Goal: Complete application form: Complete application form

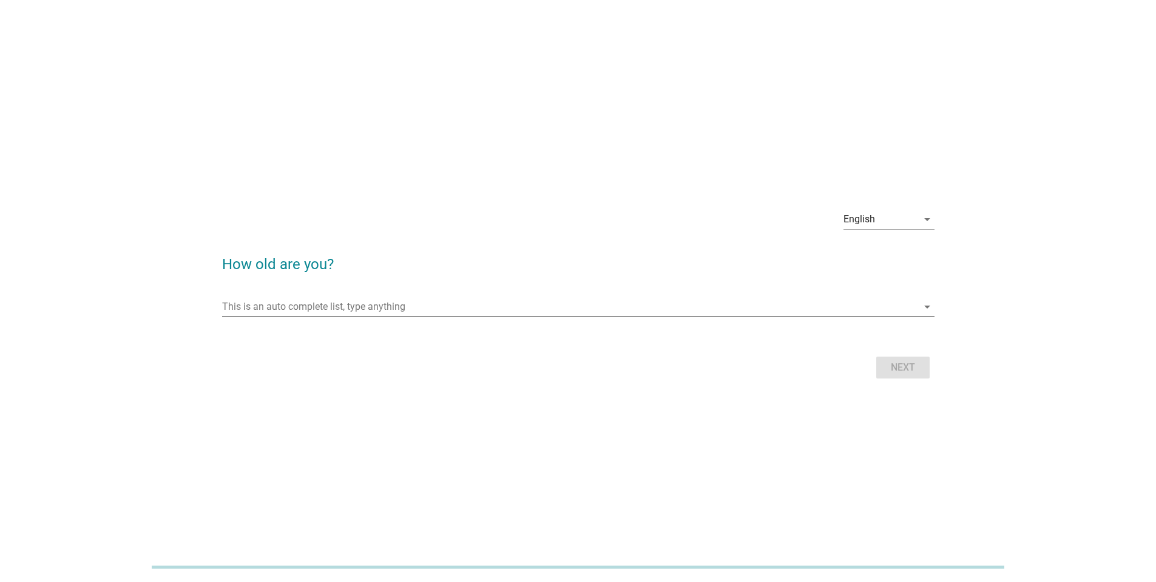
click at [550, 305] on input "This is an auto complete list, type anything" at bounding box center [570, 306] width 696 height 19
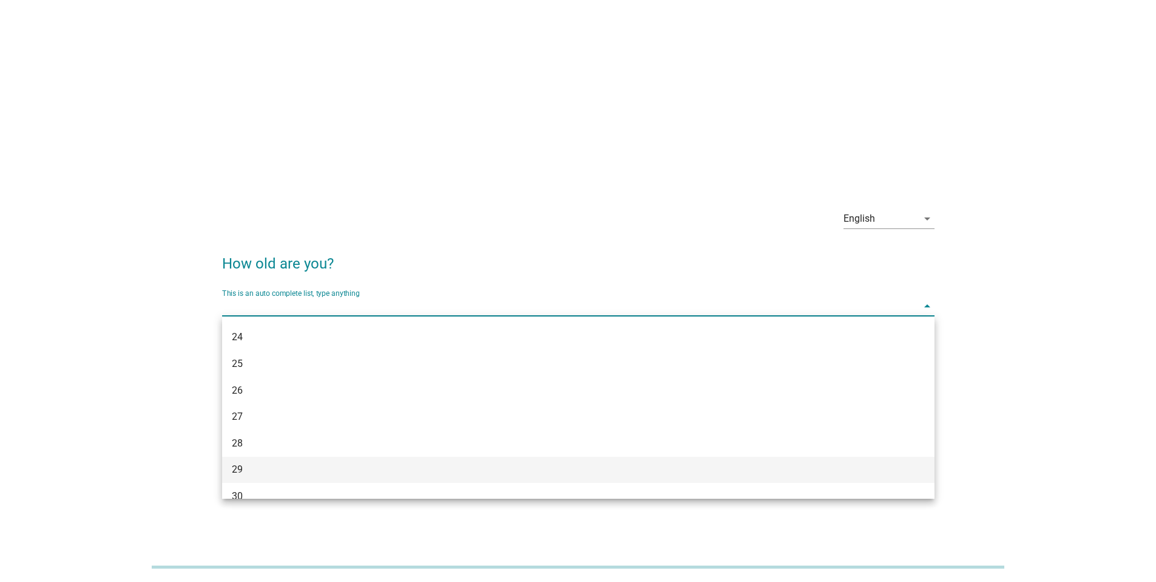
scroll to position [160, 0]
type input "33"
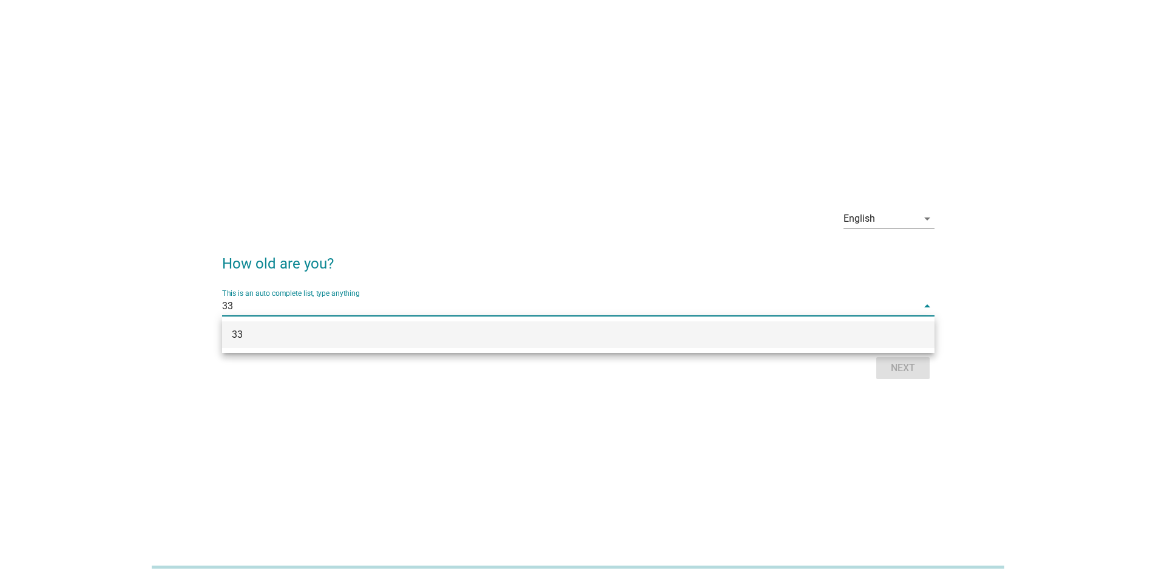
scroll to position [0, 0]
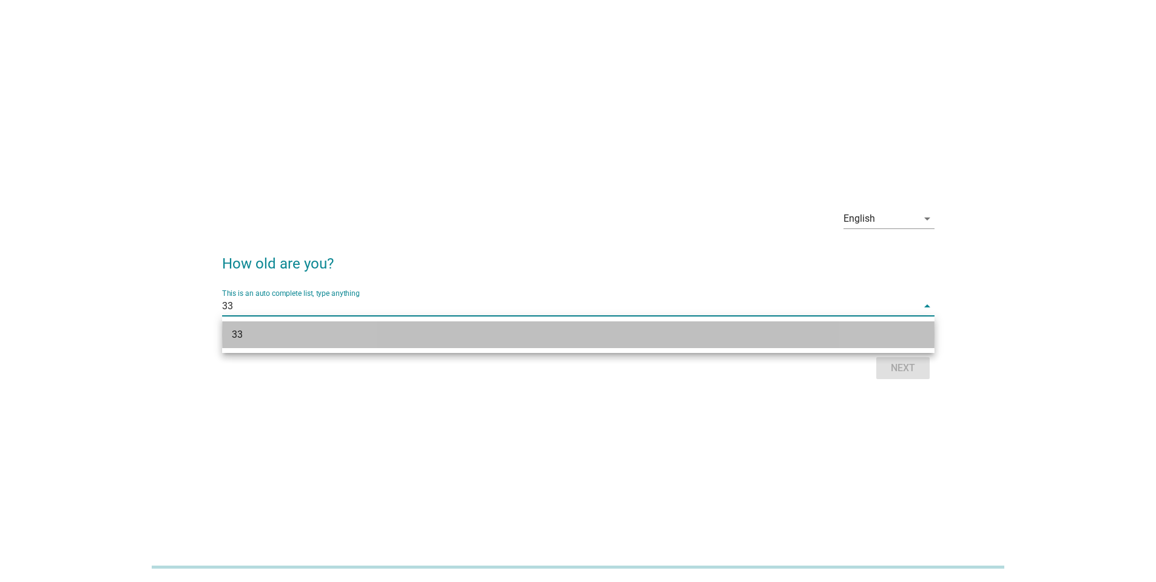
click at [433, 331] on div "33" at bounding box center [550, 334] width 636 height 15
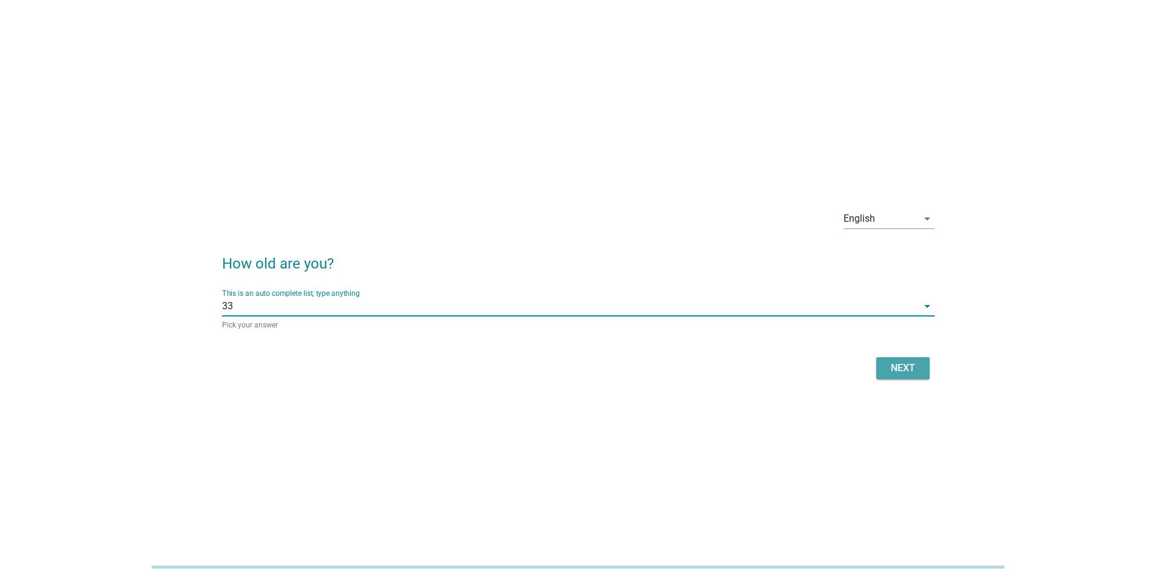
click at [895, 371] on div "Next" at bounding box center [903, 368] width 34 height 15
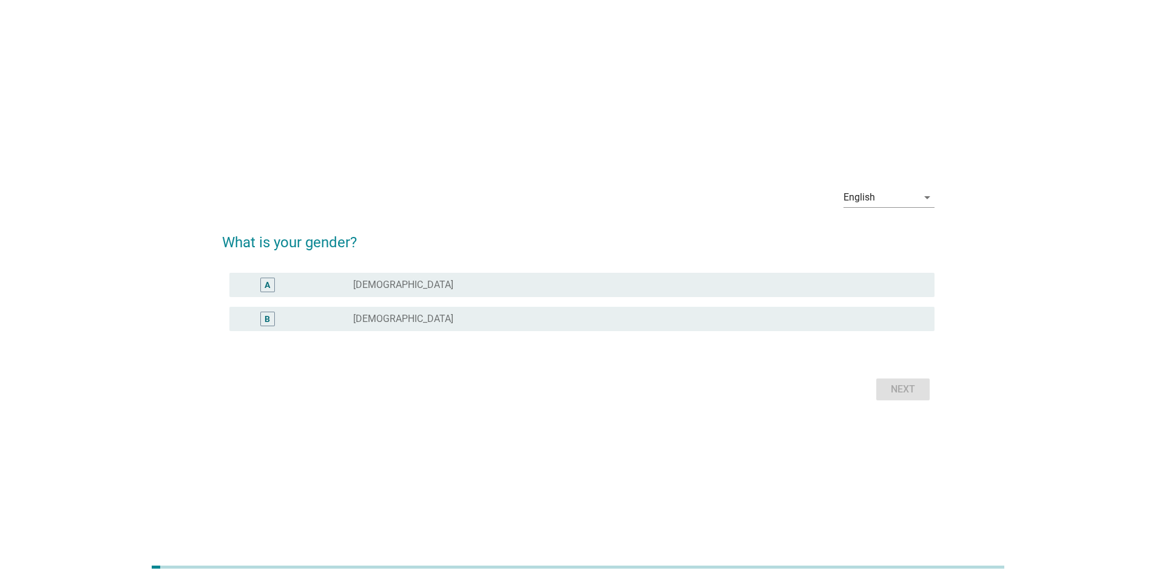
click at [419, 323] on div "radio_button_unchecked [DEMOGRAPHIC_DATA]" at bounding box center [634, 319] width 562 height 12
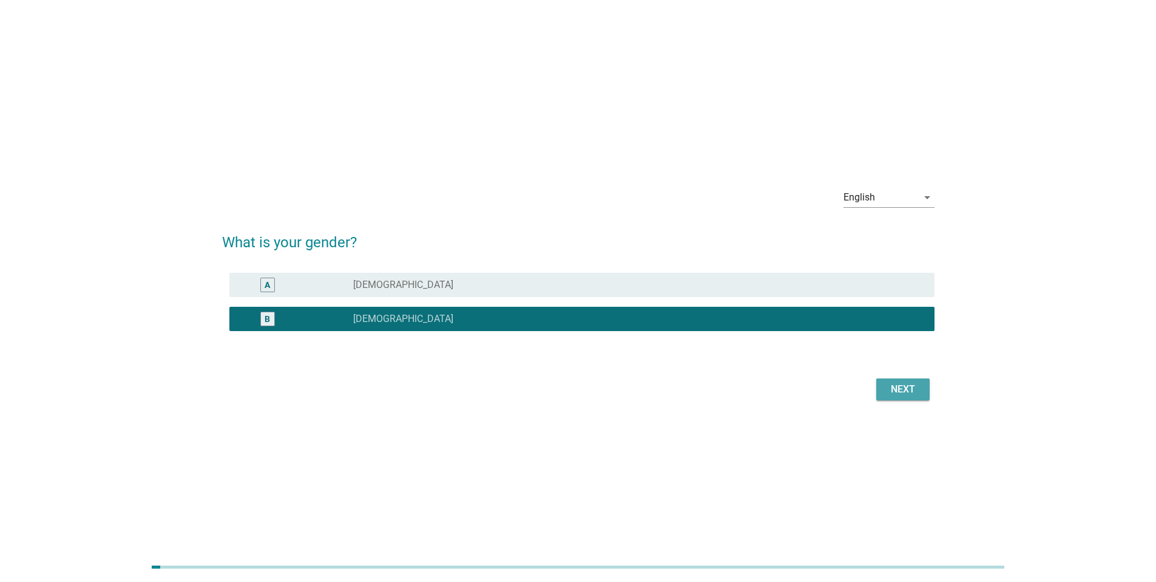
click at [910, 389] on div "Next" at bounding box center [903, 389] width 34 height 15
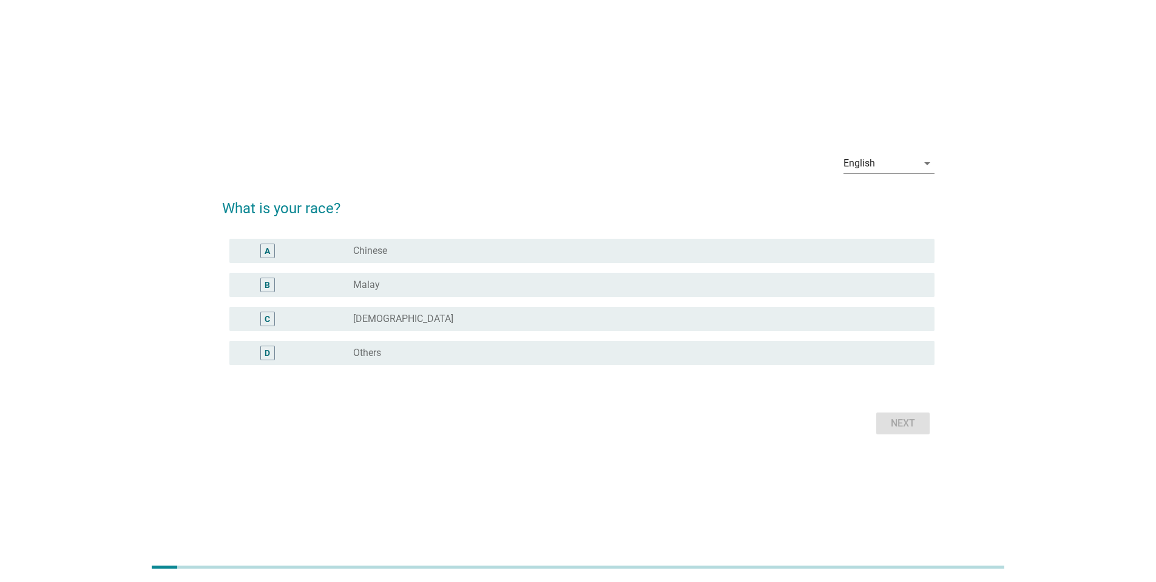
click at [450, 249] on div "radio_button_unchecked Chinese" at bounding box center [634, 251] width 562 height 12
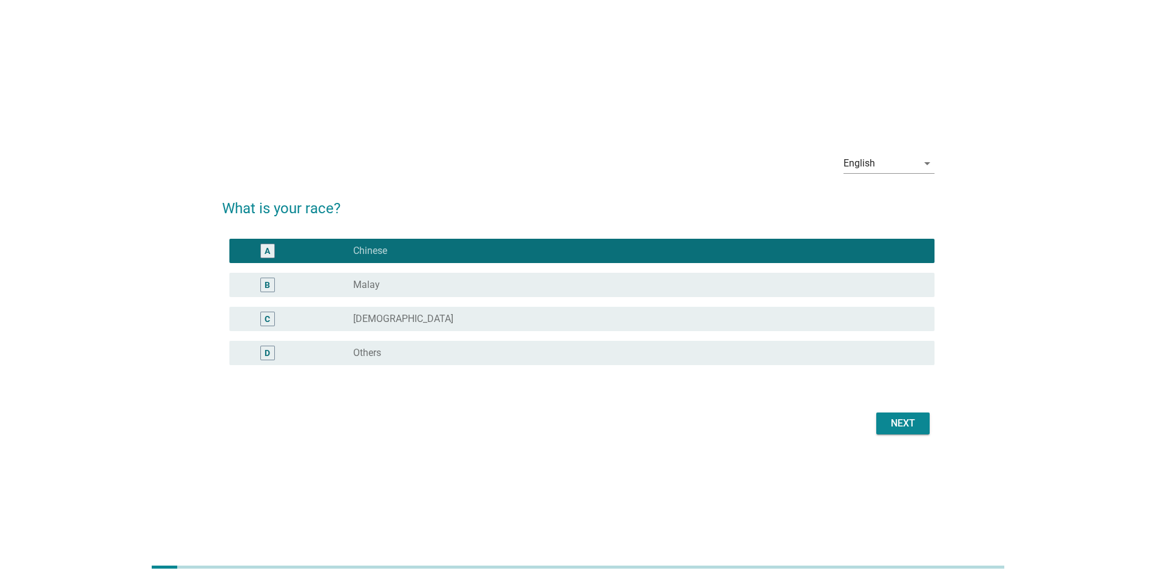
click at [891, 413] on button "Next" at bounding box center [903, 423] width 53 height 22
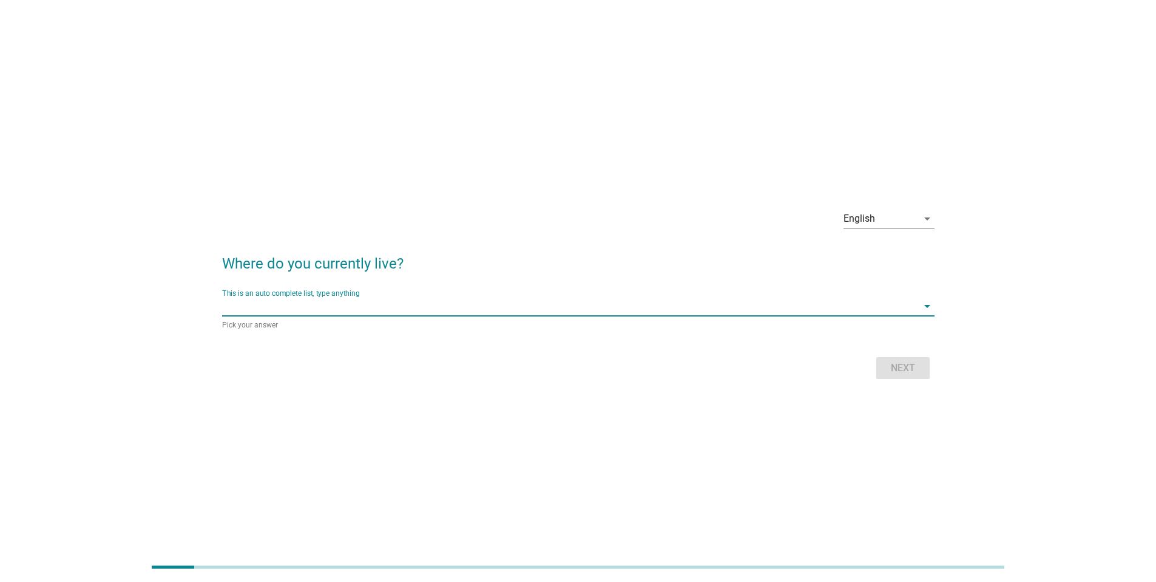
click at [463, 307] on input "This is an auto complete list, type anything" at bounding box center [570, 305] width 696 height 19
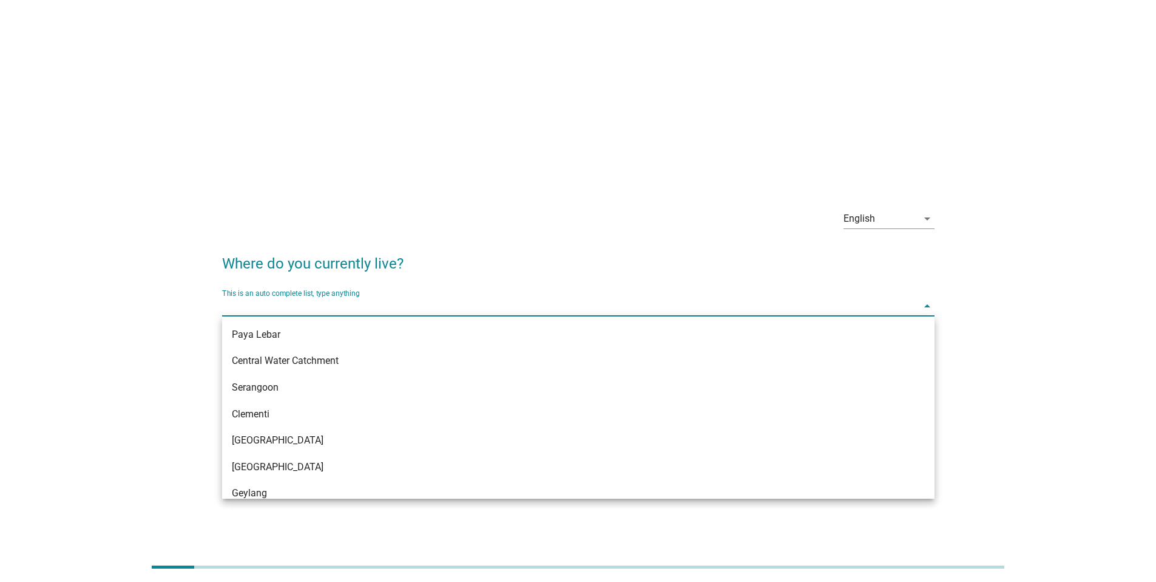
type input "S"
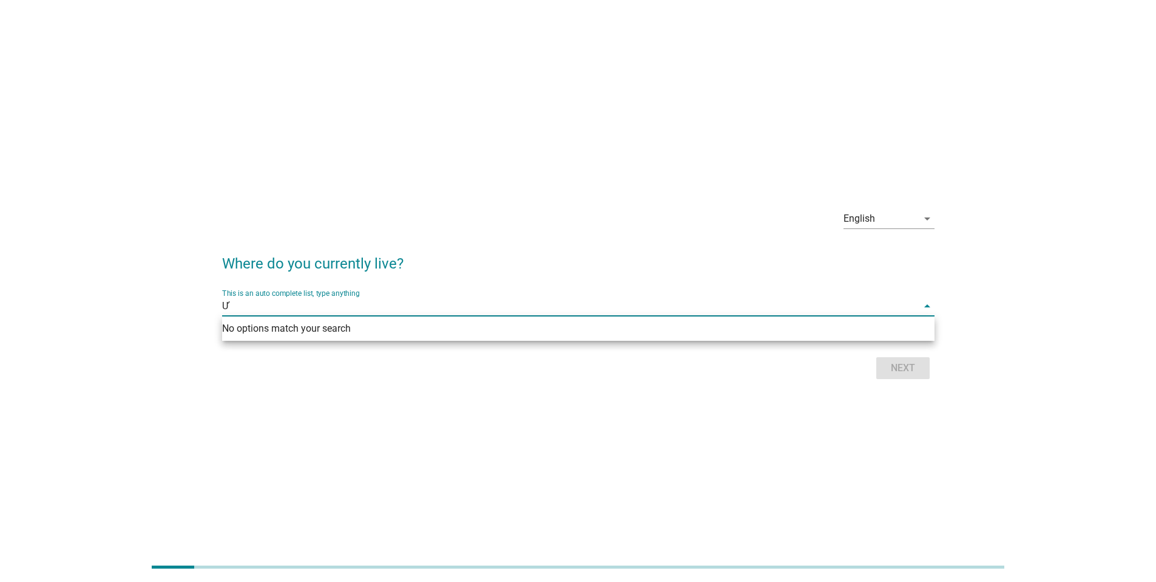
type input "W"
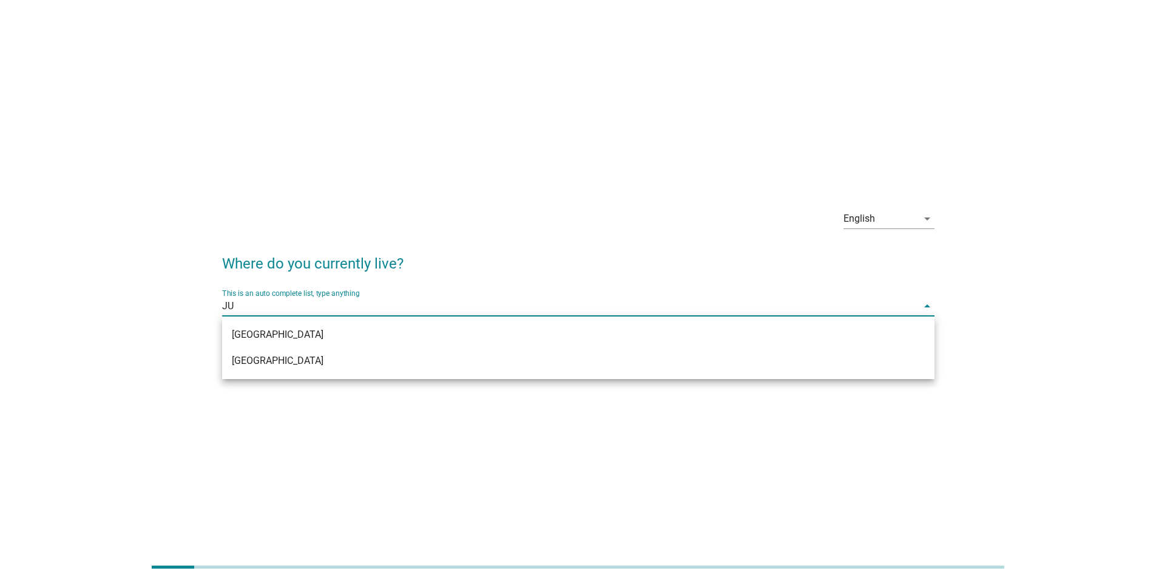
type input "JUR"
click at [359, 361] on div "[GEOGRAPHIC_DATA]" at bounding box center [550, 360] width 636 height 15
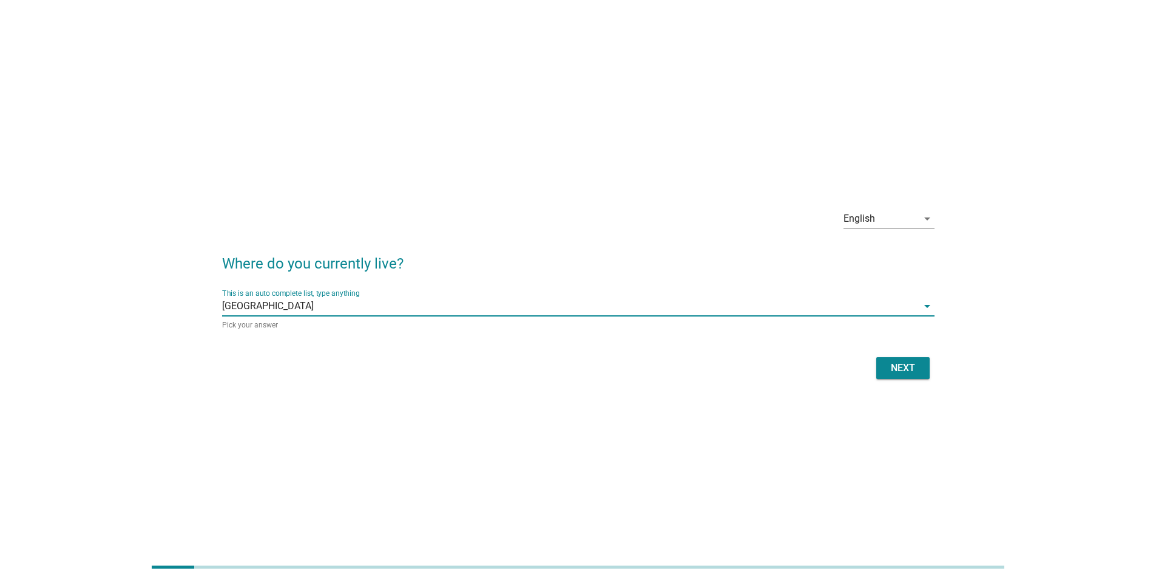
click at [920, 357] on button "Next" at bounding box center [903, 368] width 53 height 22
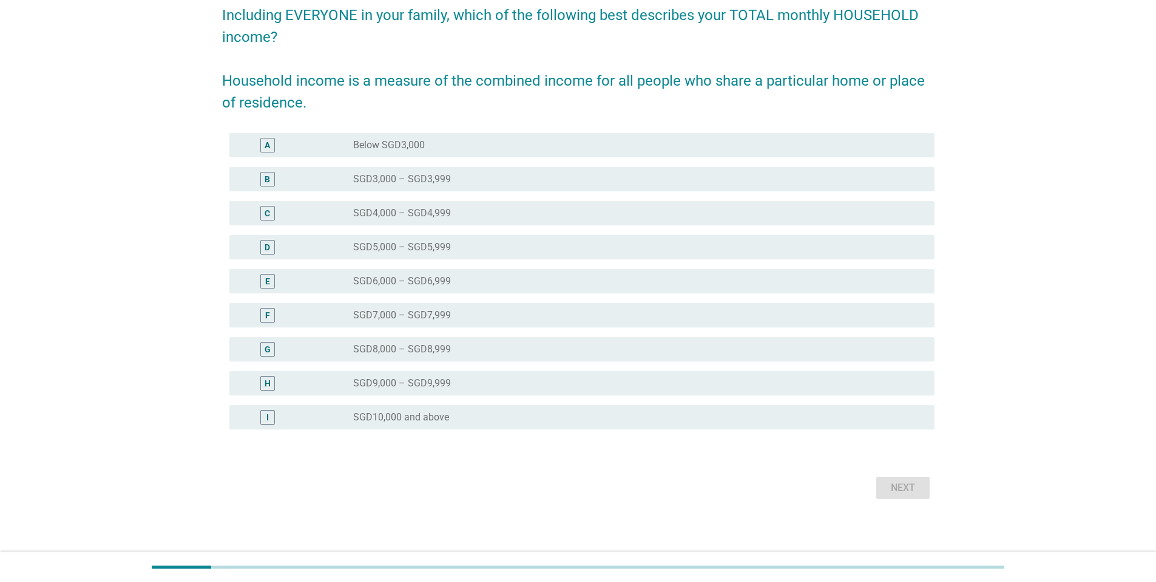
scroll to position [107, 0]
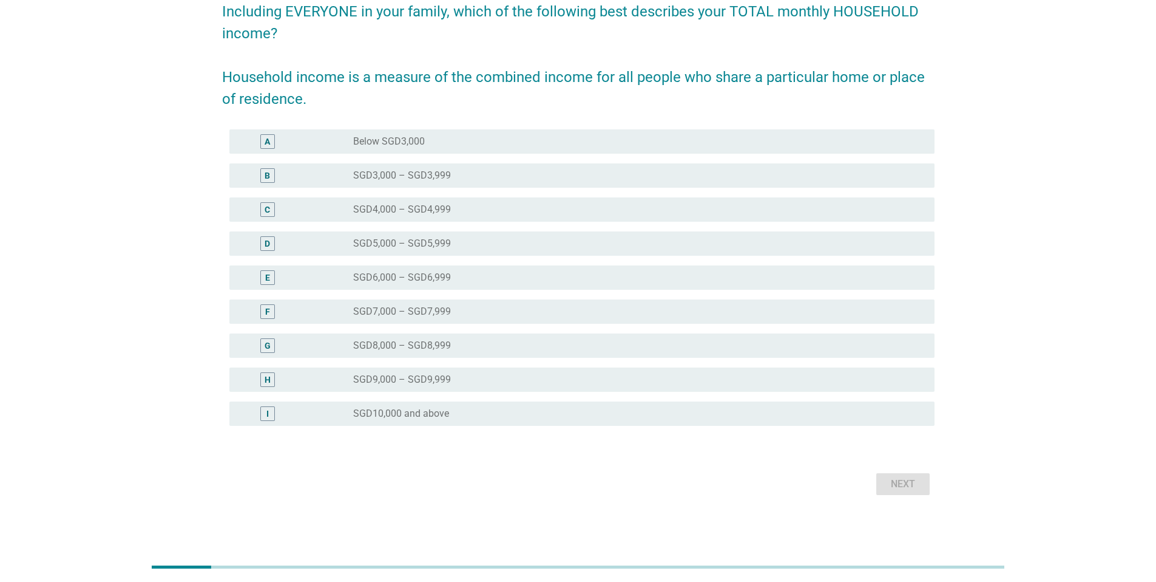
click at [451, 411] on div "radio_button_unchecked SGD10,000 and above" at bounding box center [634, 413] width 562 height 12
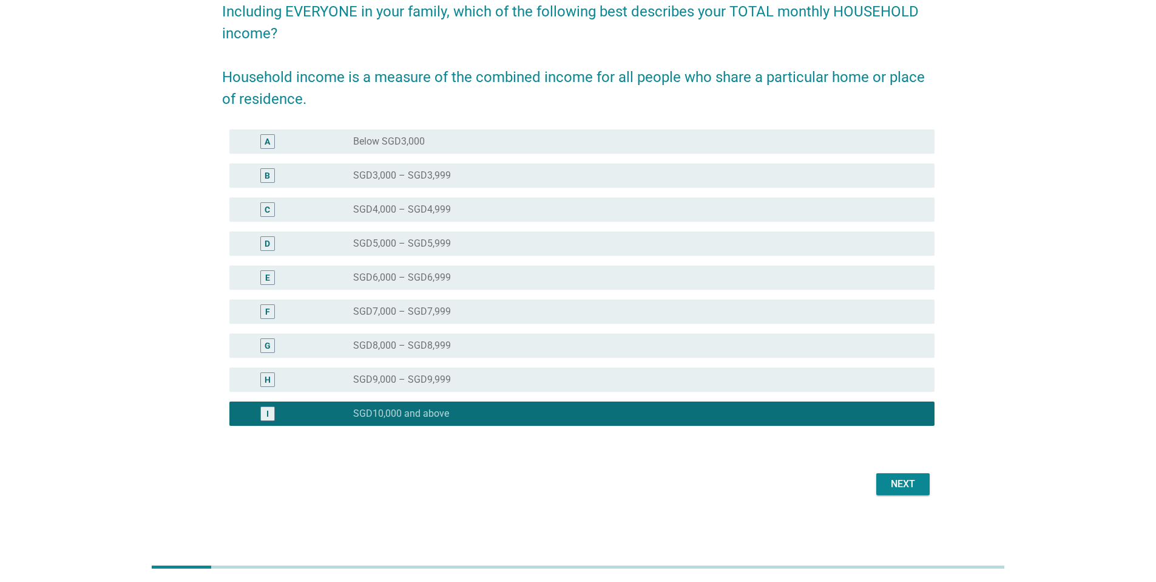
click at [903, 488] on div "Next" at bounding box center [903, 484] width 34 height 15
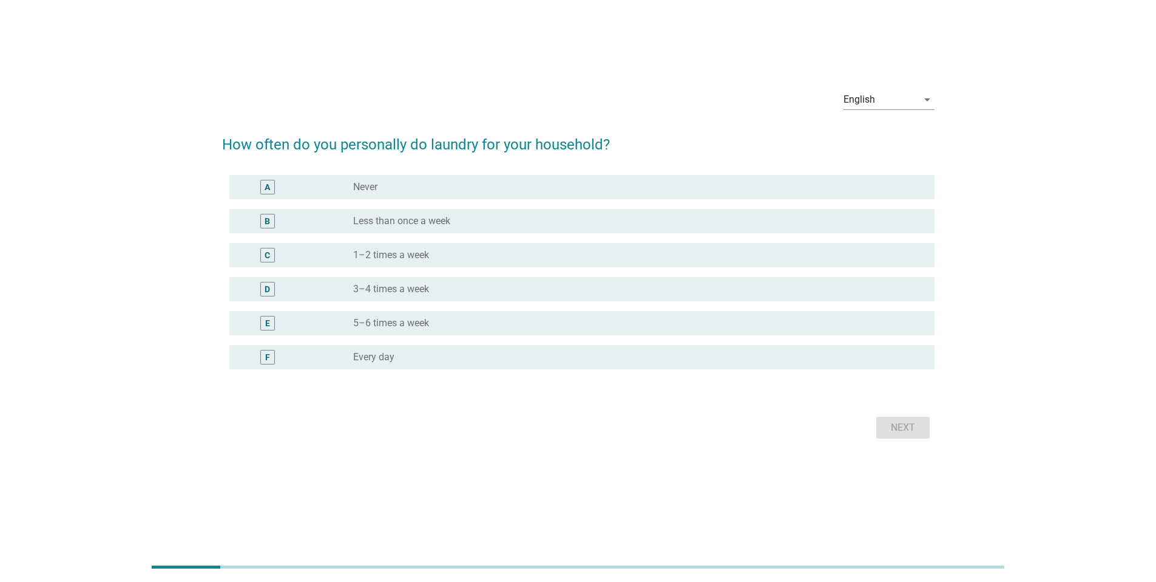
scroll to position [0, 0]
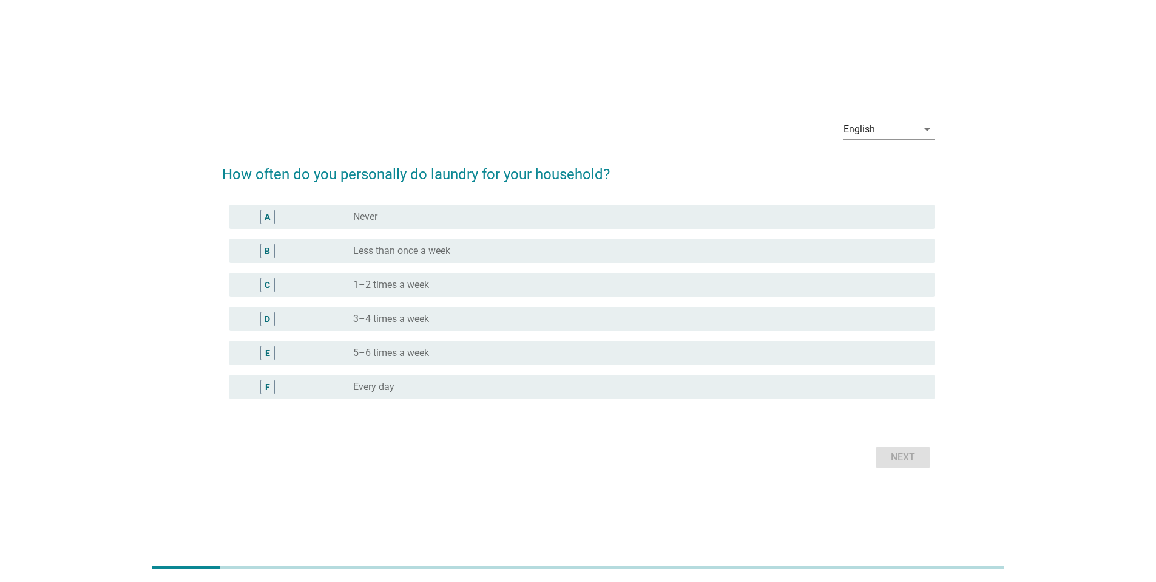
click at [542, 282] on div "radio_button_unchecked 1–2 times a week" at bounding box center [634, 285] width 562 height 12
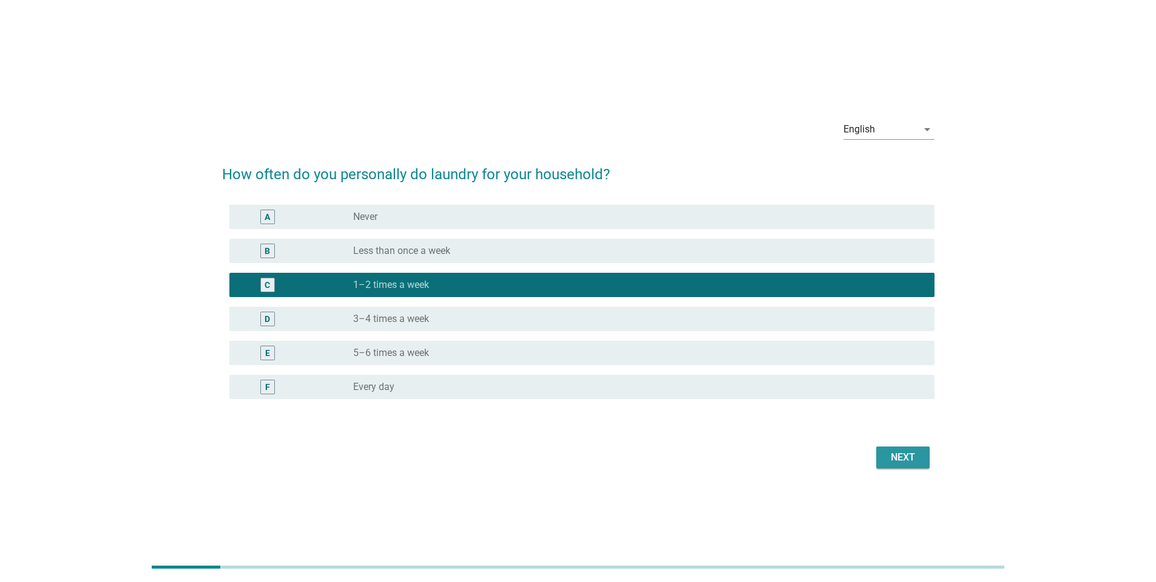
click at [904, 463] on div "Next" at bounding box center [903, 457] width 34 height 15
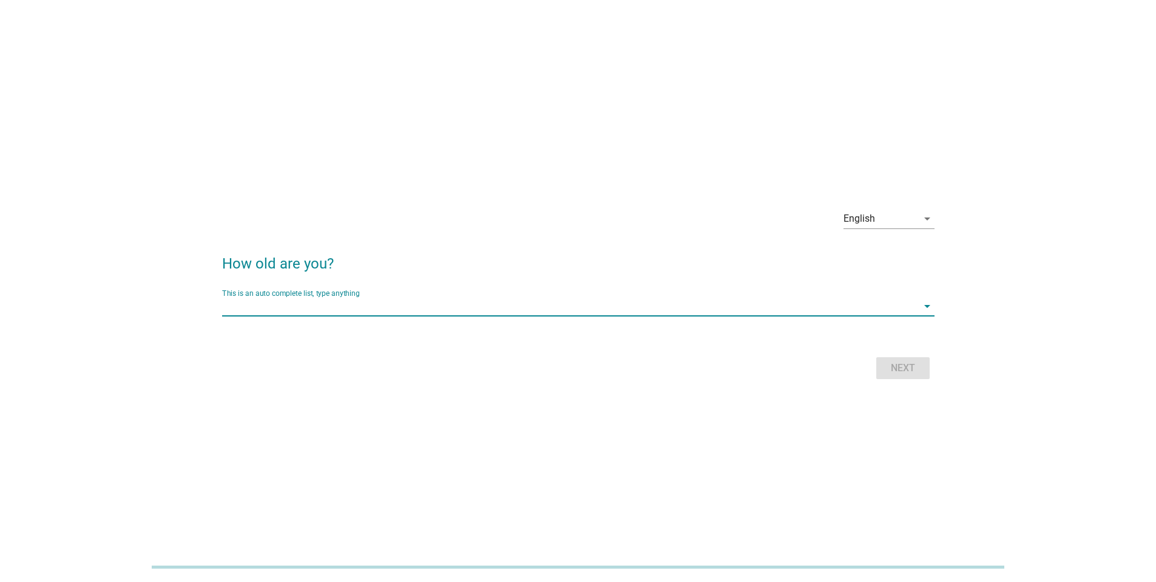
click at [484, 303] on input "This is an auto complete list, type anything" at bounding box center [570, 305] width 696 height 19
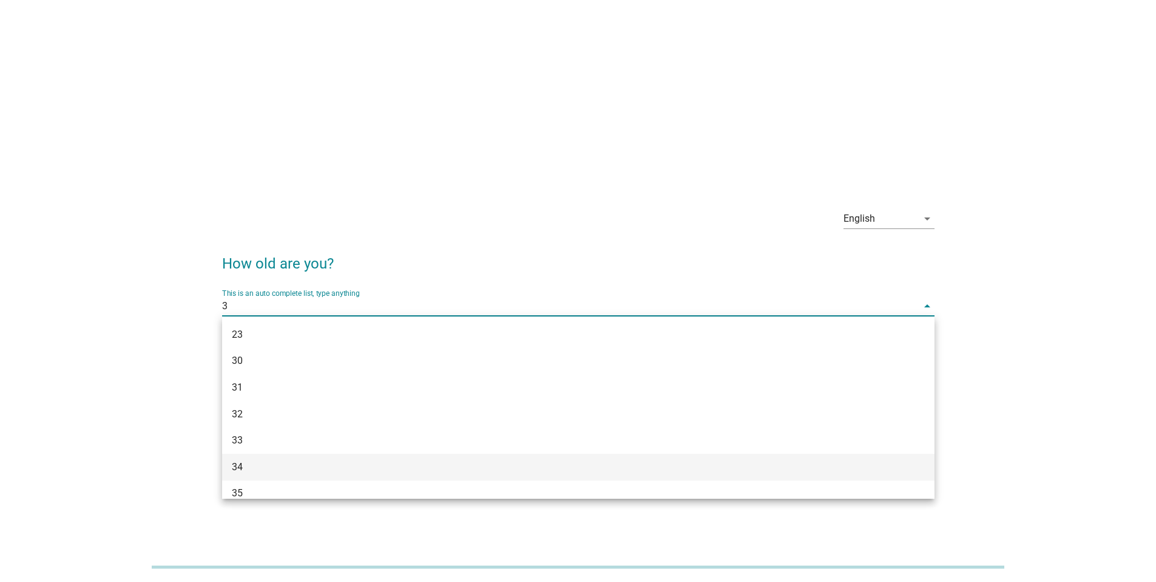
type input "33"
type input "24"
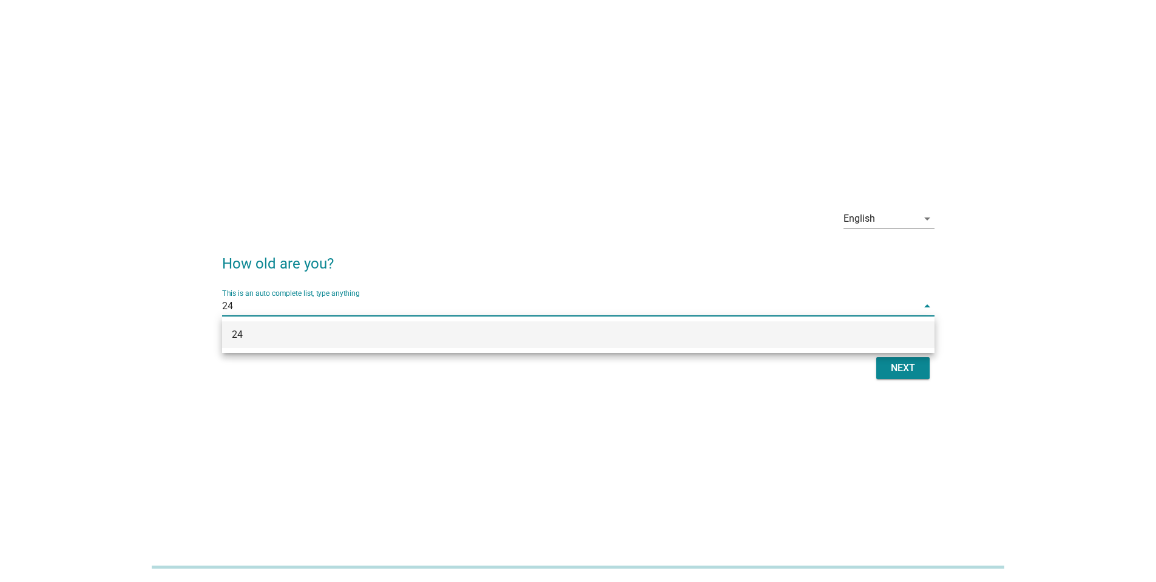
click at [669, 336] on div "24" at bounding box center [550, 334] width 636 height 15
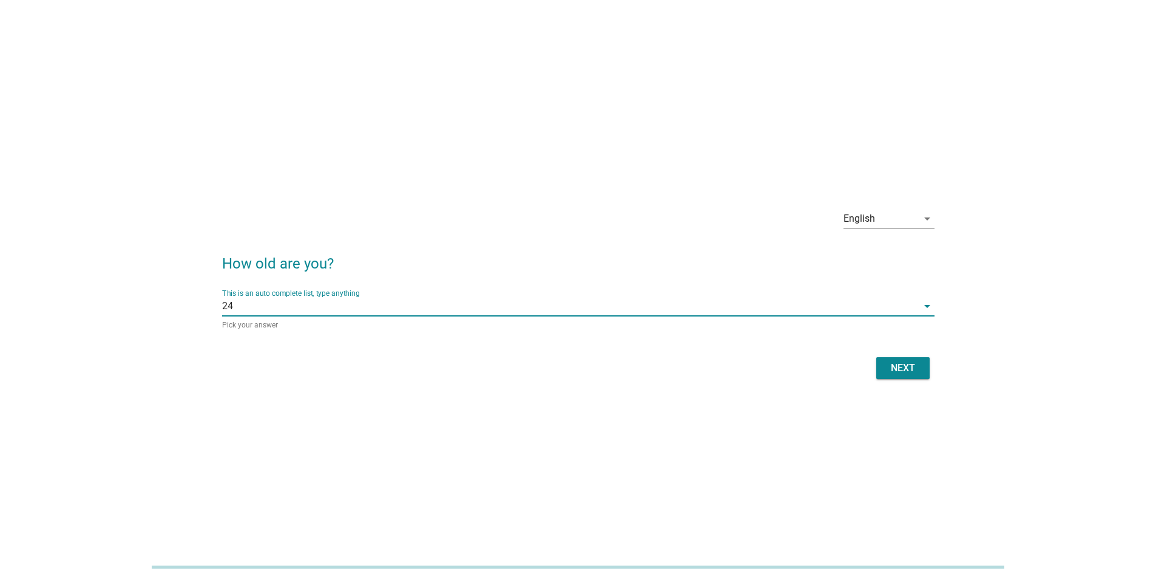
click at [931, 373] on div "Next" at bounding box center [578, 367] width 713 height 29
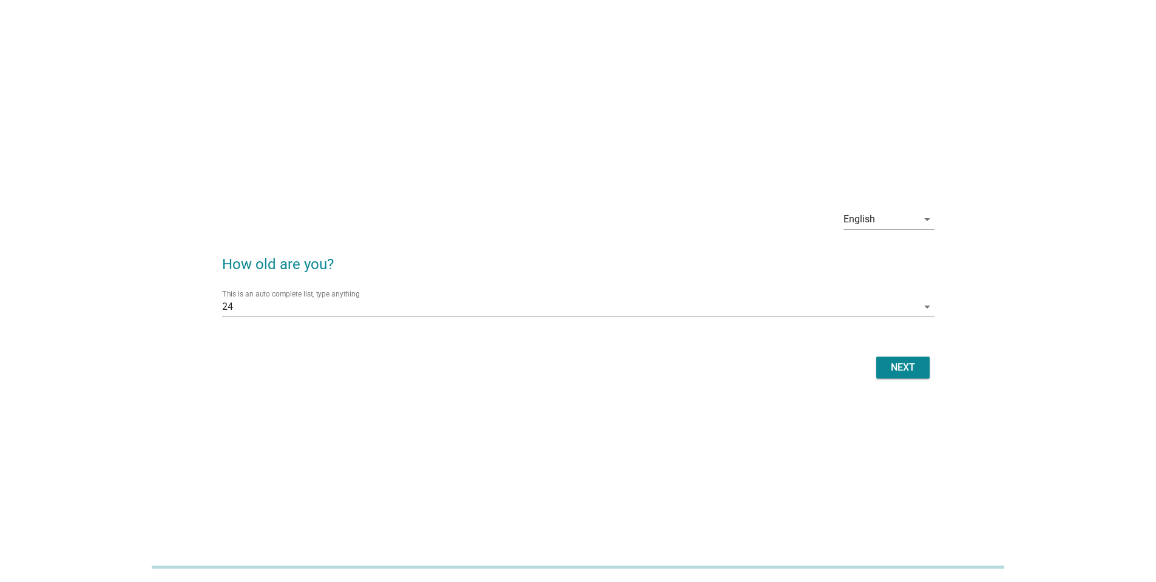
click at [914, 373] on div "Next" at bounding box center [903, 367] width 34 height 15
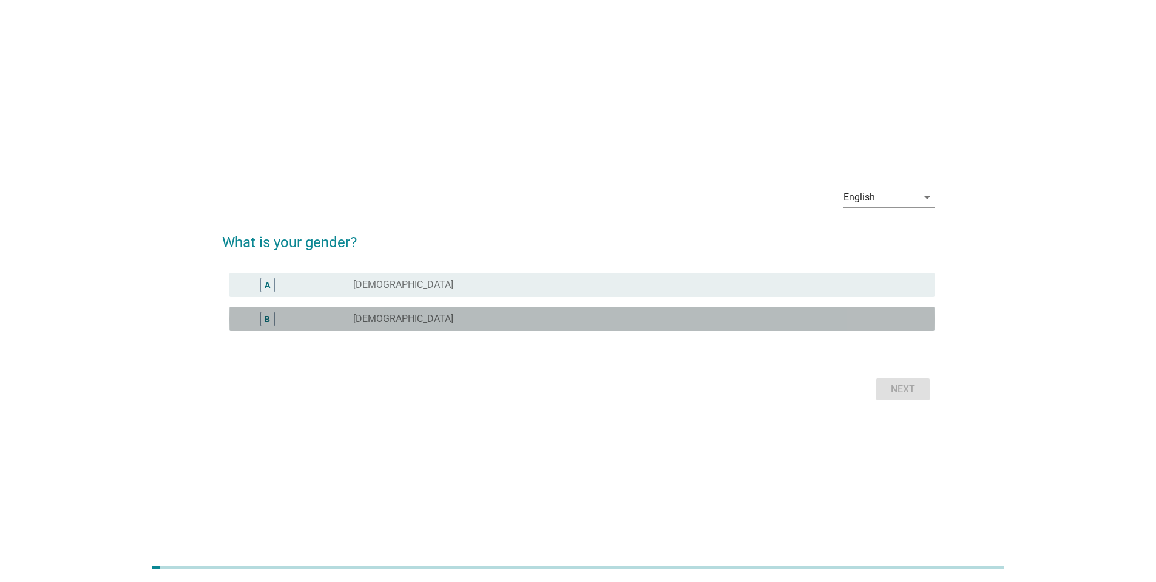
click at [512, 329] on div "B radio_button_unchecked Female" at bounding box center [581, 319] width 705 height 24
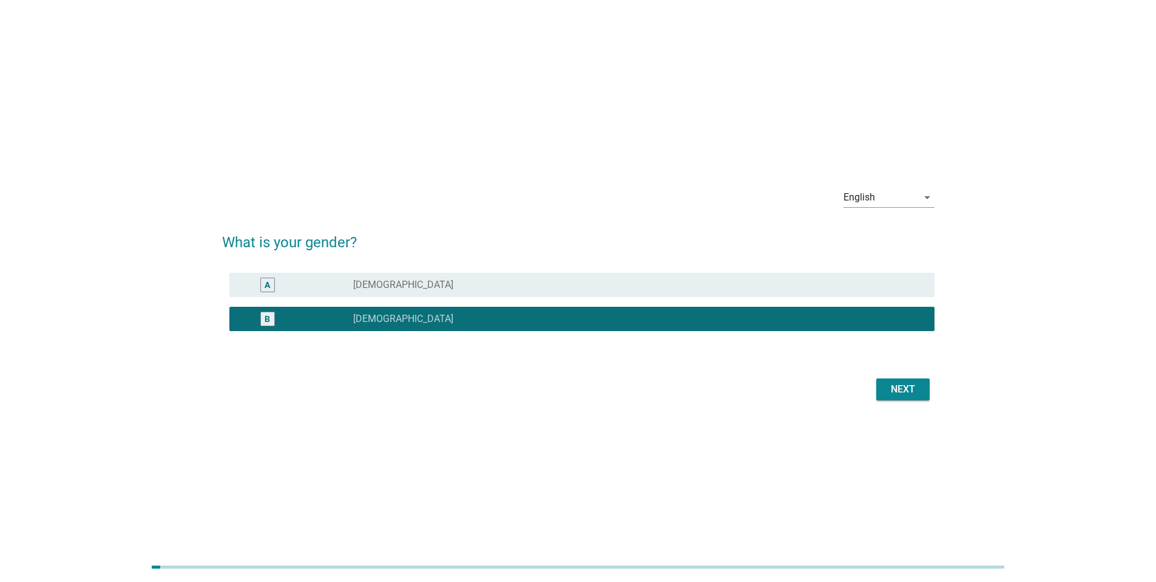
click at [896, 398] on button "Next" at bounding box center [903, 389] width 53 height 22
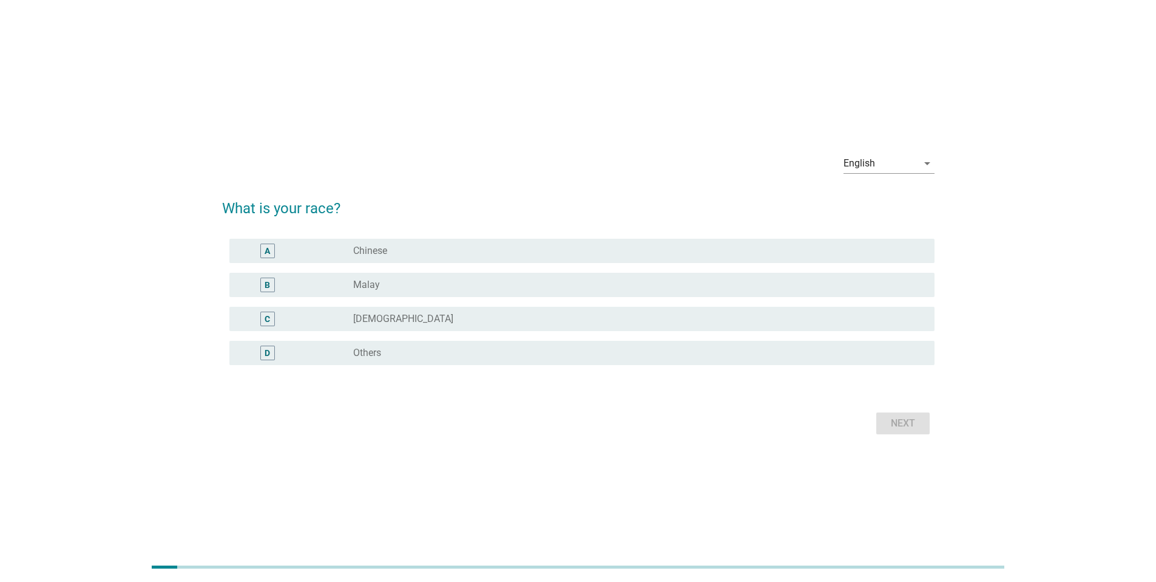
click at [490, 234] on div "A radio_button_unchecked Chinese" at bounding box center [578, 251] width 713 height 34
click at [493, 246] on div "radio_button_unchecked Chinese" at bounding box center [634, 251] width 562 height 12
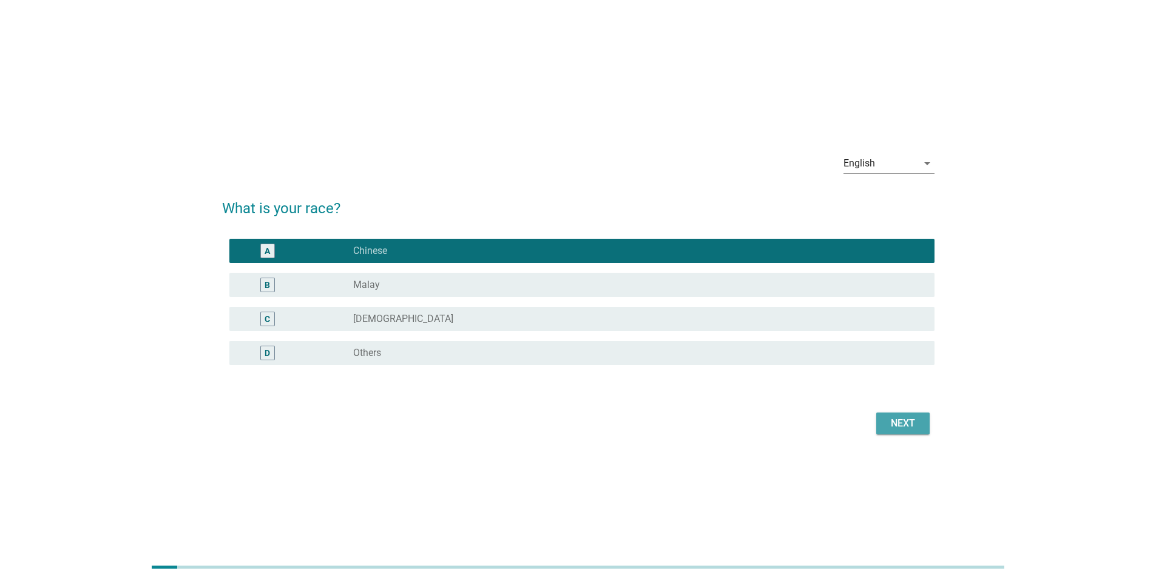
click at [911, 427] on div "Next" at bounding box center [903, 423] width 34 height 15
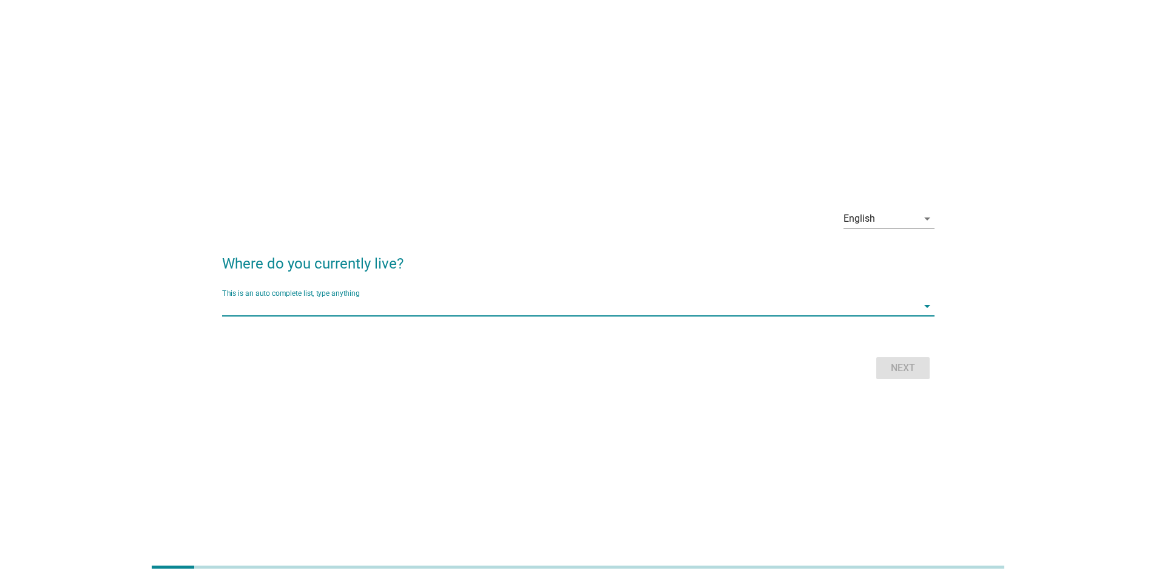
click at [453, 300] on input "This is an auto complete list, type anything" at bounding box center [570, 305] width 696 height 19
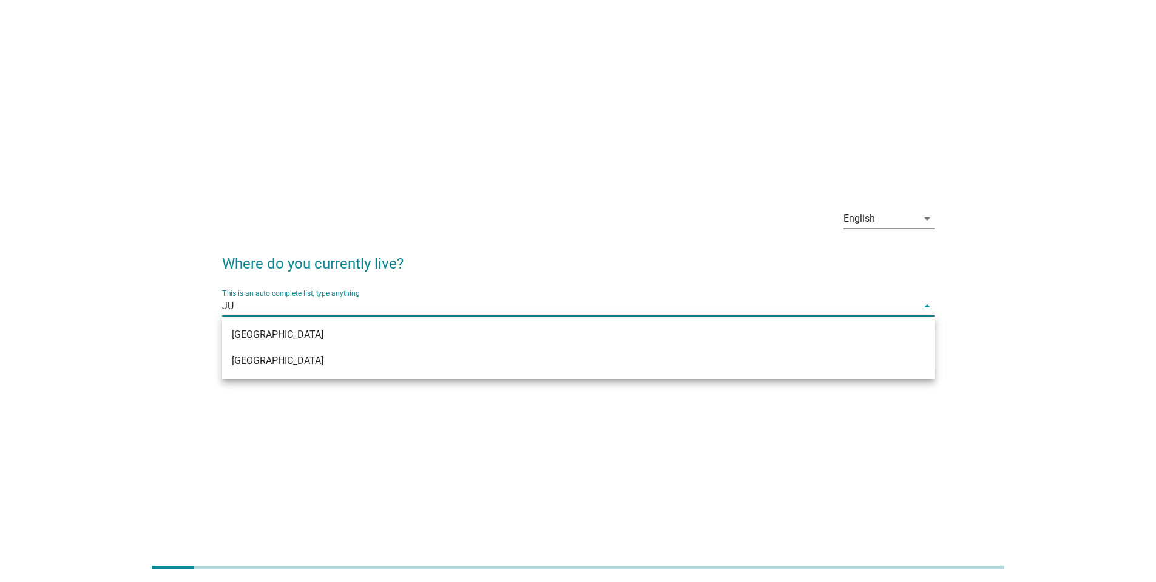
type input "JUR"
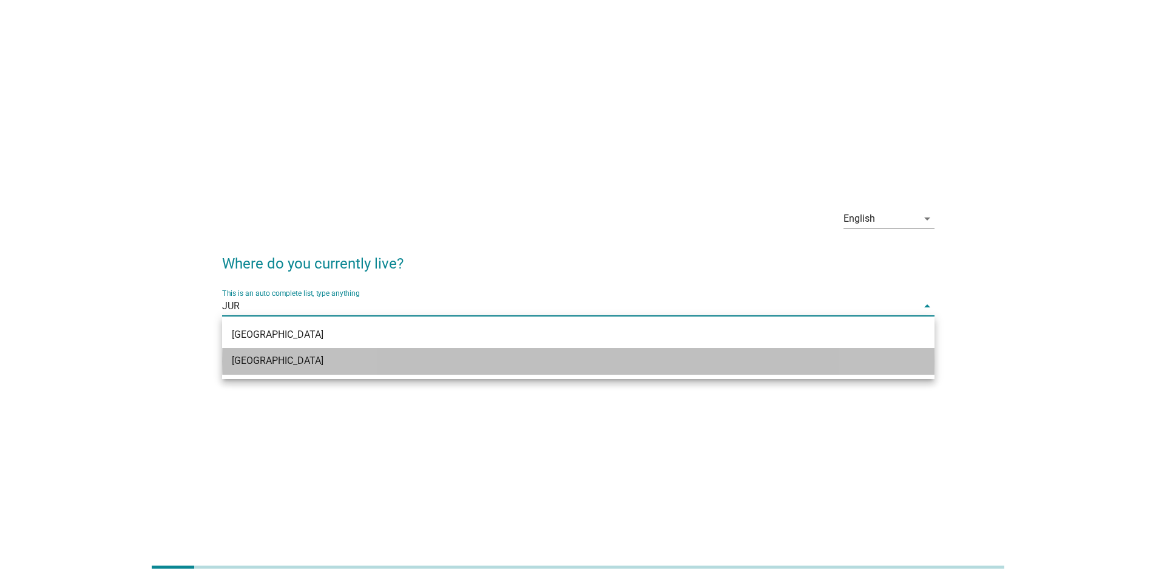
click at [501, 366] on div "[GEOGRAPHIC_DATA]" at bounding box center [550, 360] width 636 height 15
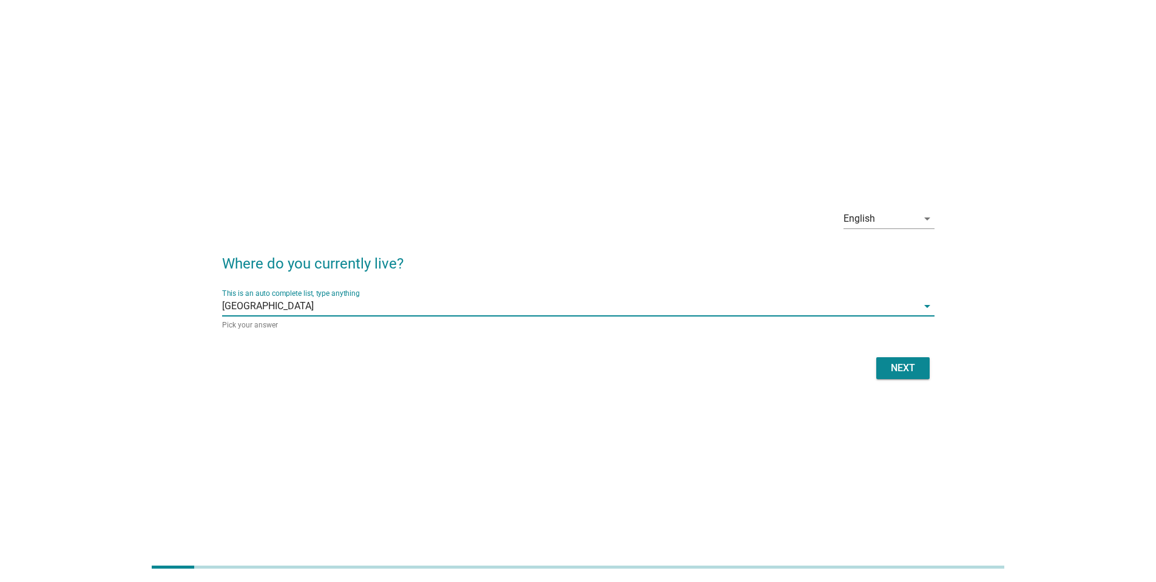
click at [894, 368] on div "Next" at bounding box center [903, 368] width 34 height 15
